Goal: Use online tool/utility: Utilize a website feature to perform a specific function

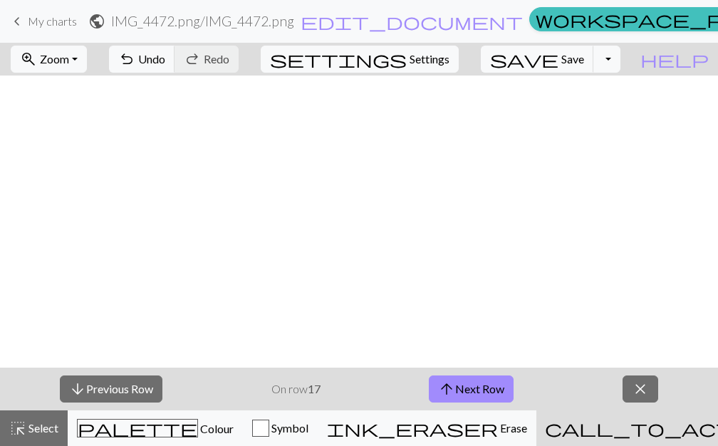
scroll to position [367, 0]
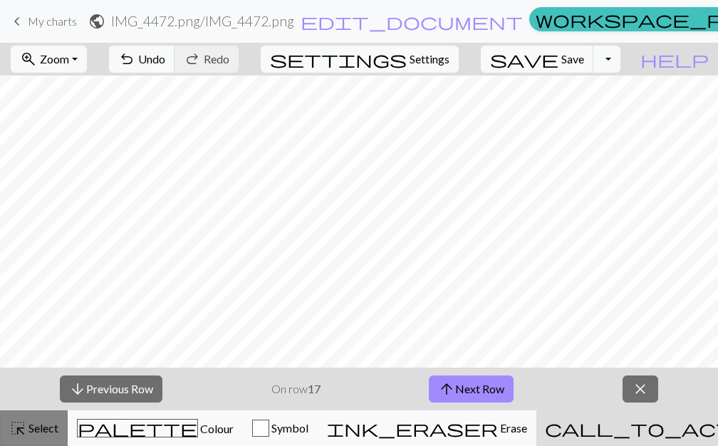
click at [26, 425] on span "Select" at bounding box center [42, 428] width 32 height 14
click at [32, 437] on button "highlight_alt Select Select" at bounding box center [34, 428] width 68 height 36
click at [636, 385] on span "close" at bounding box center [640, 389] width 17 height 20
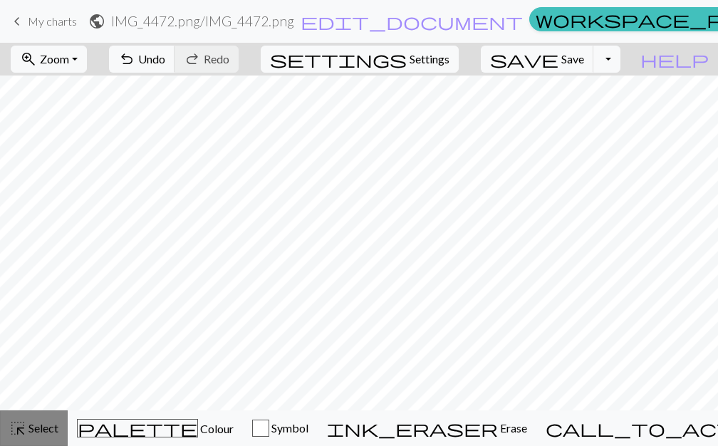
click at [56, 426] on span "Select" at bounding box center [42, 428] width 32 height 14
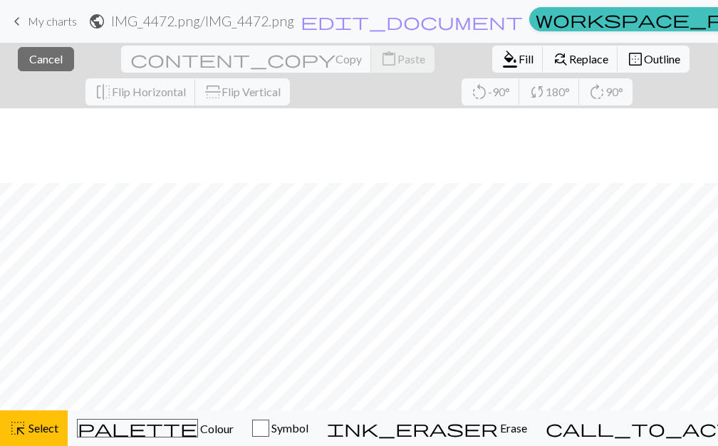
scroll to position [442, 0]
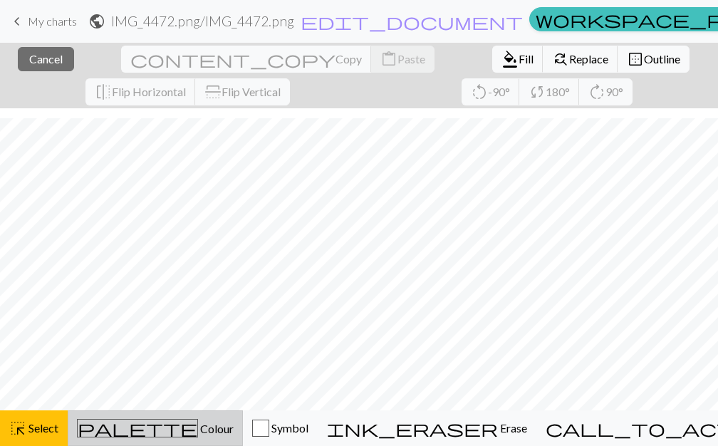
click at [157, 420] on div "palette Colour Colour" at bounding box center [155, 428] width 157 height 19
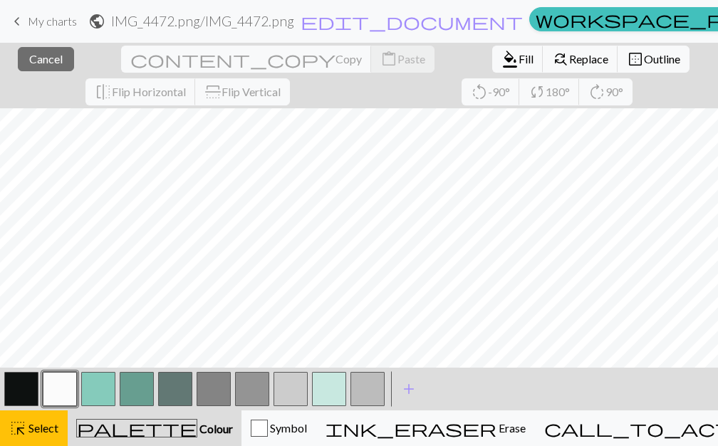
click at [35, 380] on button "button" at bounding box center [21, 389] width 34 height 34
click at [27, 381] on button "button" at bounding box center [21, 389] width 34 height 34
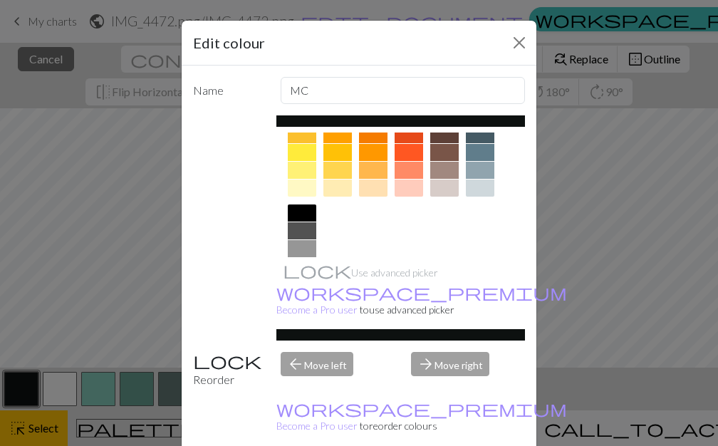
scroll to position [228, 0]
click at [307, 231] on div at bounding box center [302, 230] width 29 height 17
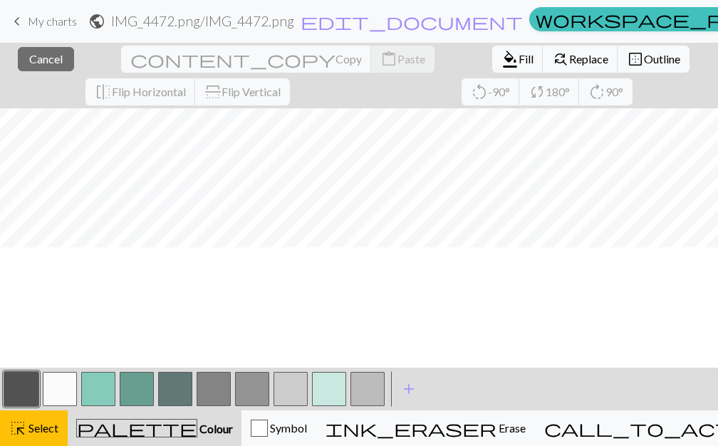
scroll to position [316, 0]
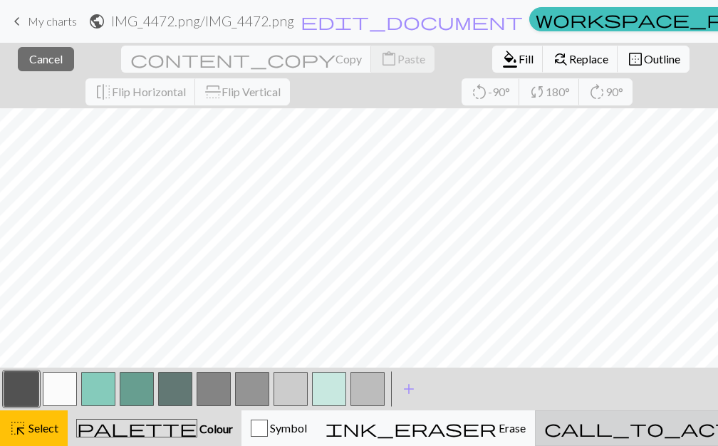
click at [586, 422] on div "call_to_action Knitting mode Knitting mode" at bounding box center [699, 428] width 311 height 17
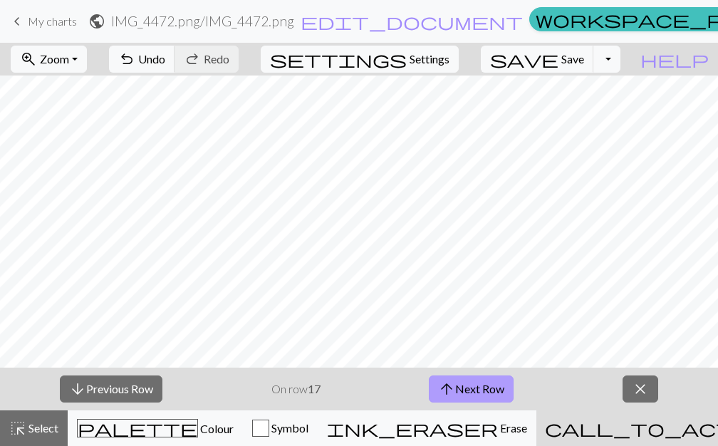
click at [484, 385] on button "arrow_upward Next Row" at bounding box center [471, 388] width 85 height 27
click at [650, 395] on button "close" at bounding box center [641, 388] width 36 height 27
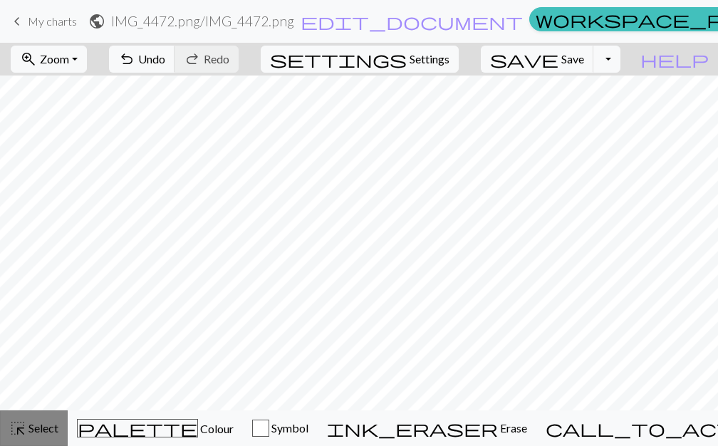
click at [31, 428] on span "Select" at bounding box center [42, 428] width 32 height 14
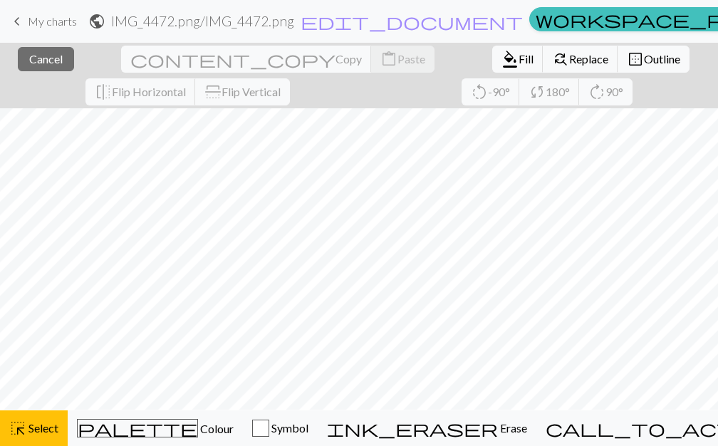
scroll to position [276, 0]
click at [684, 105] on div "close Cancel content_copy Copy content_paste Paste format_color_fill Fill find_…" at bounding box center [359, 76] width 718 height 66
